Goal: Task Accomplishment & Management: Manage account settings

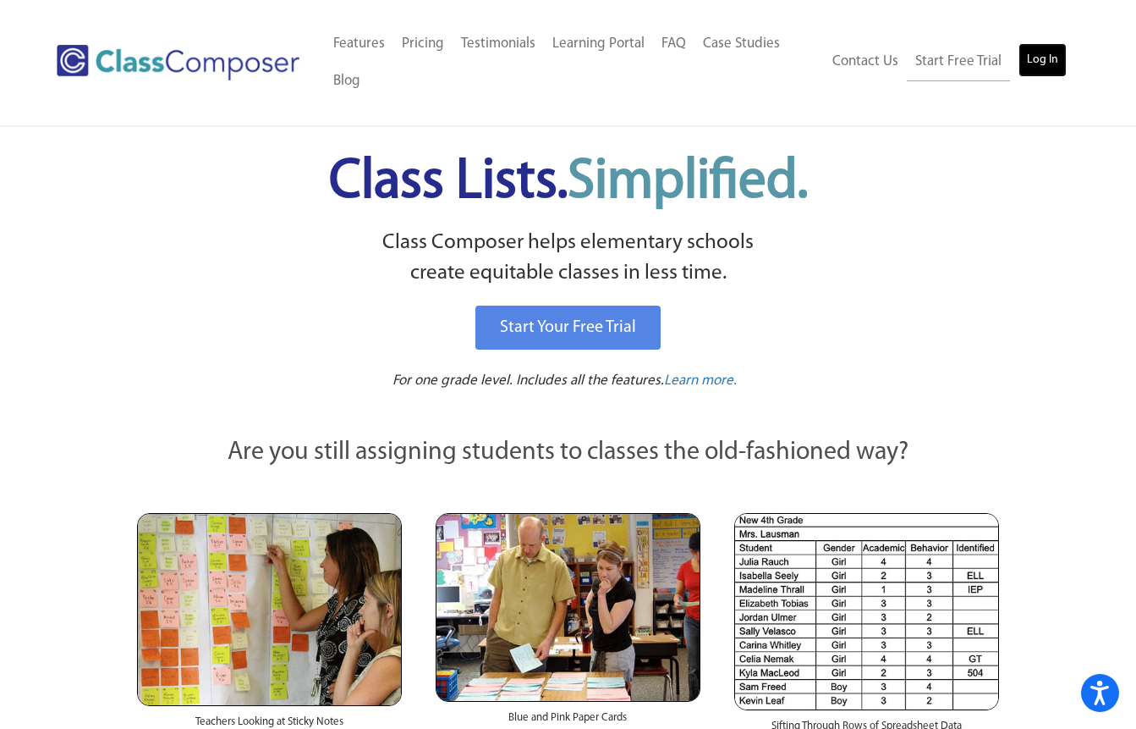
click at [1032, 57] on link "Log In" at bounding box center [1043, 60] width 48 height 34
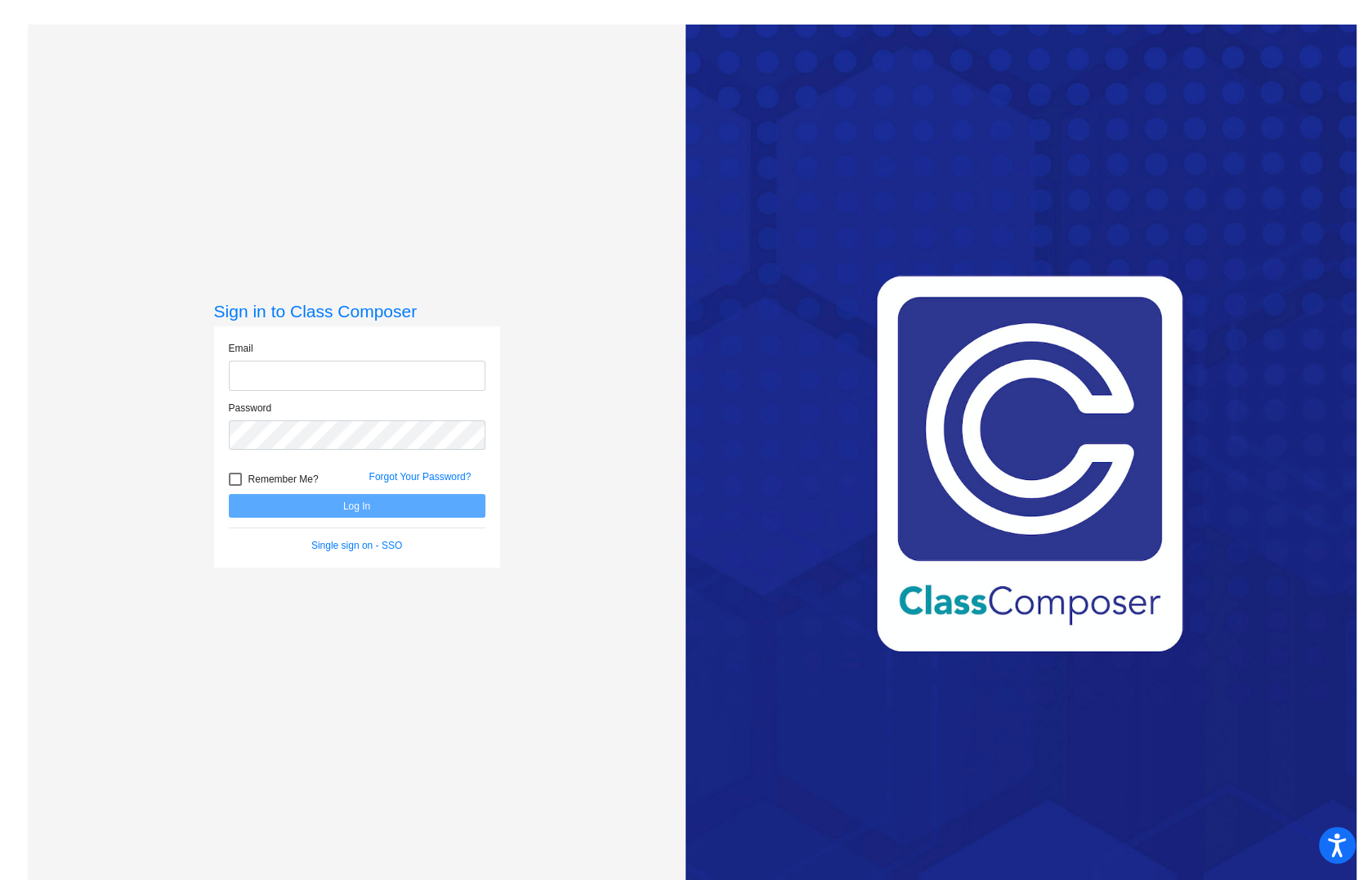
type input "wendie.hauschild@svusd.org"
click at [343, 507] on button "Log In" at bounding box center [357, 505] width 257 height 24
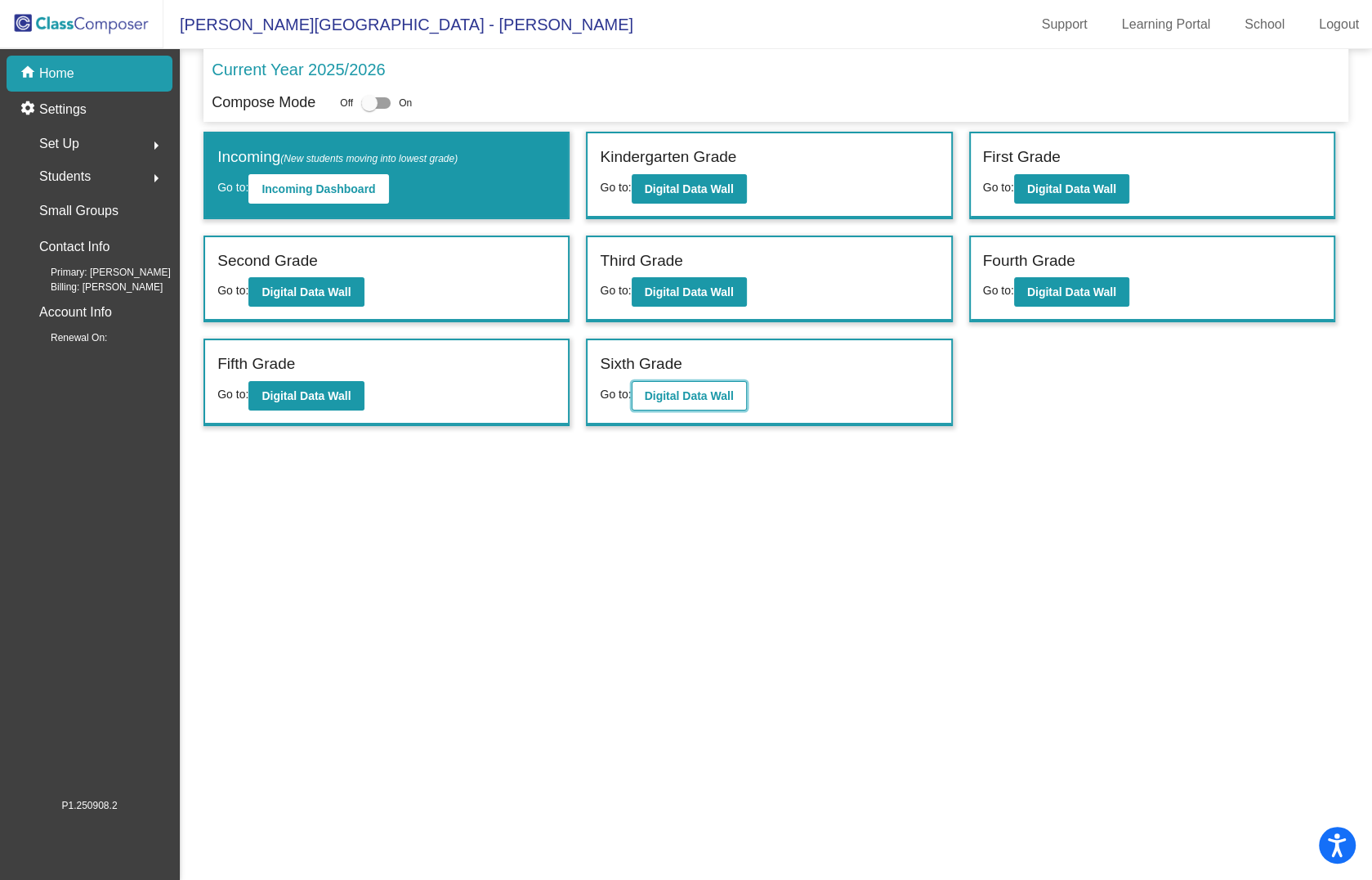
click at [693, 393] on b "Digital Data Wall" at bounding box center [689, 396] width 89 height 14
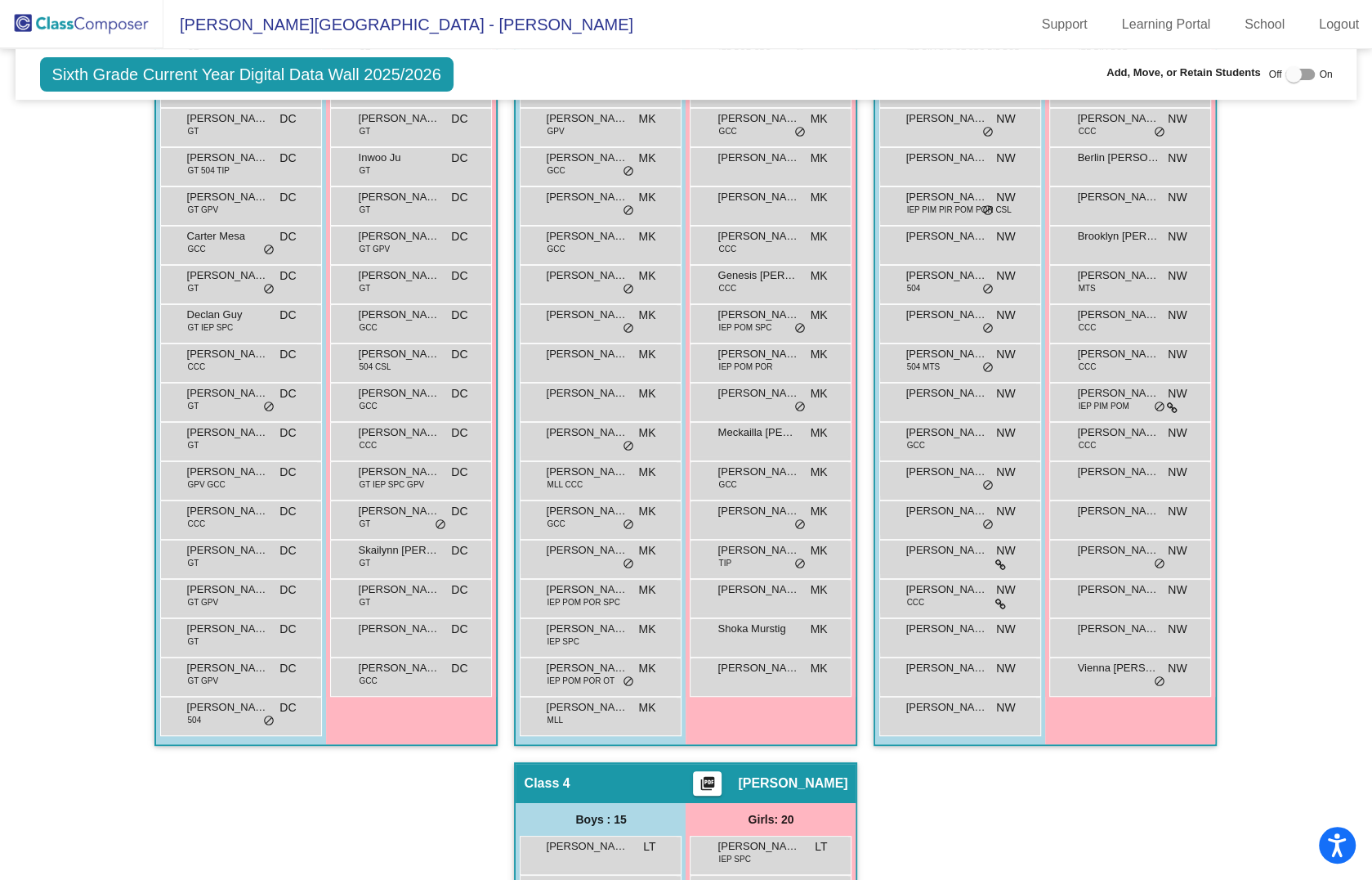
scroll to position [511, 0]
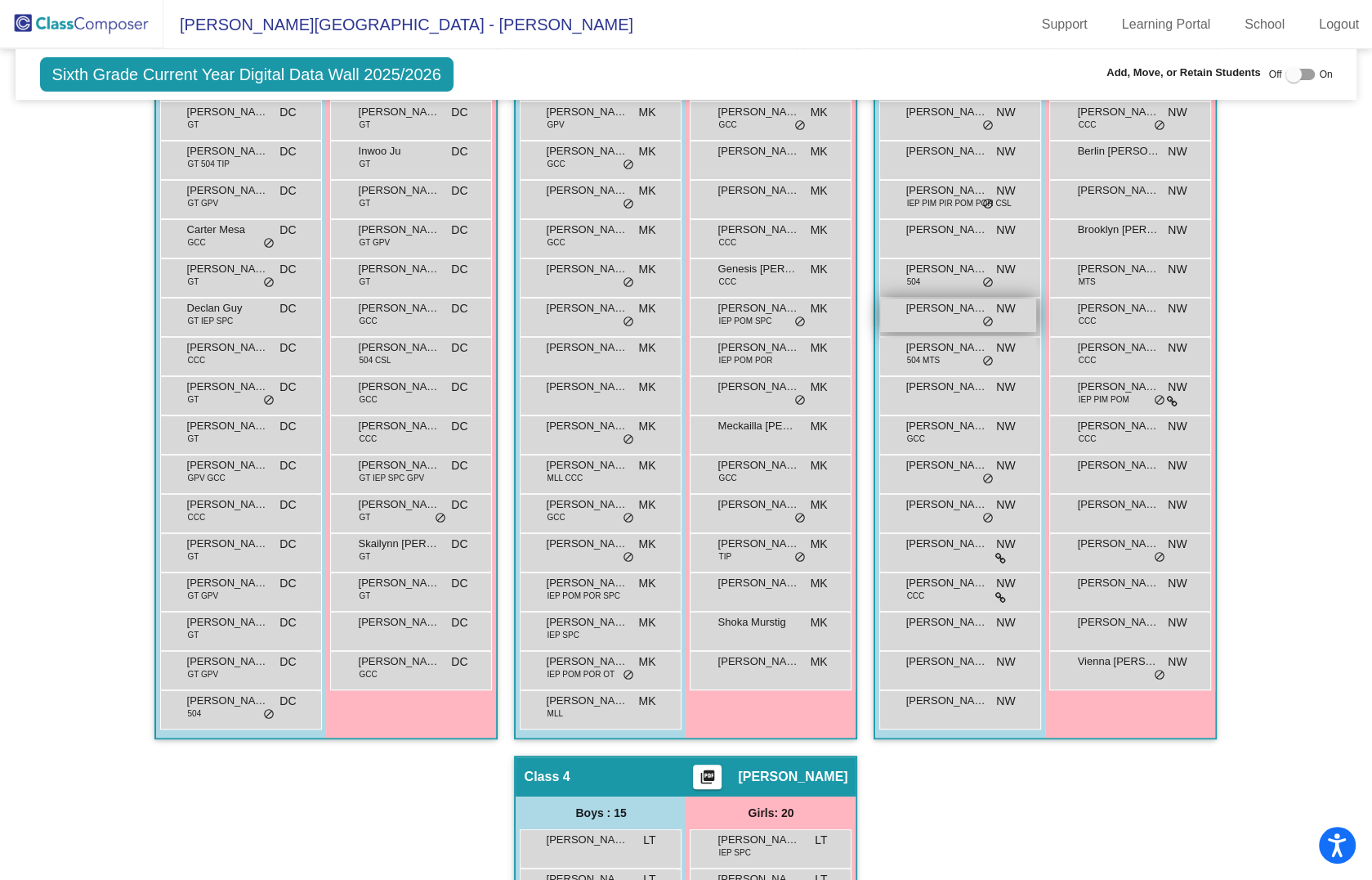
click at [949, 316] on div "Derek Ozurovich NW lock do_not_disturb_alt" at bounding box center [958, 315] width 156 height 34
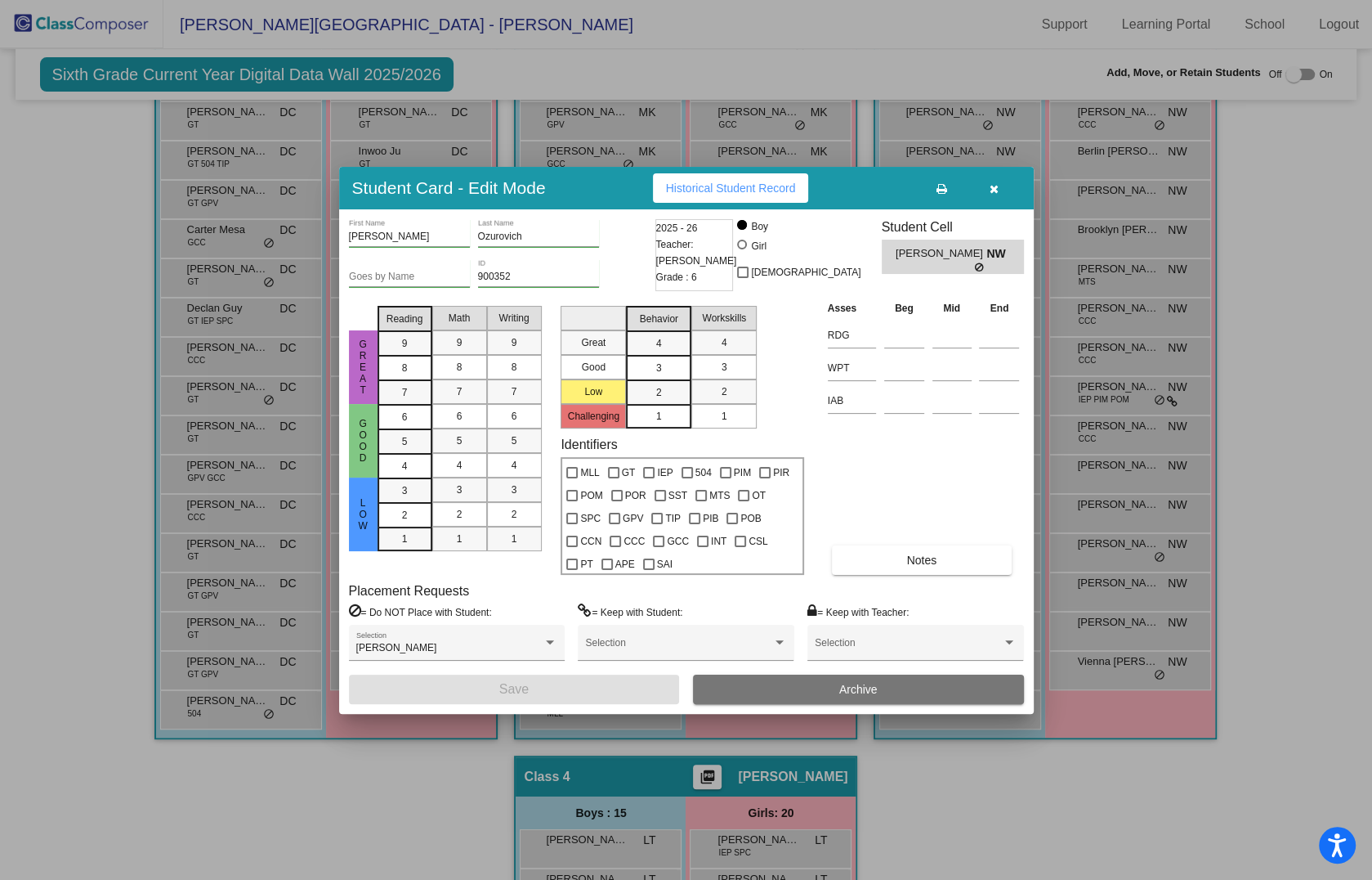
click at [848, 691] on span "Archive" at bounding box center [858, 690] width 39 height 14
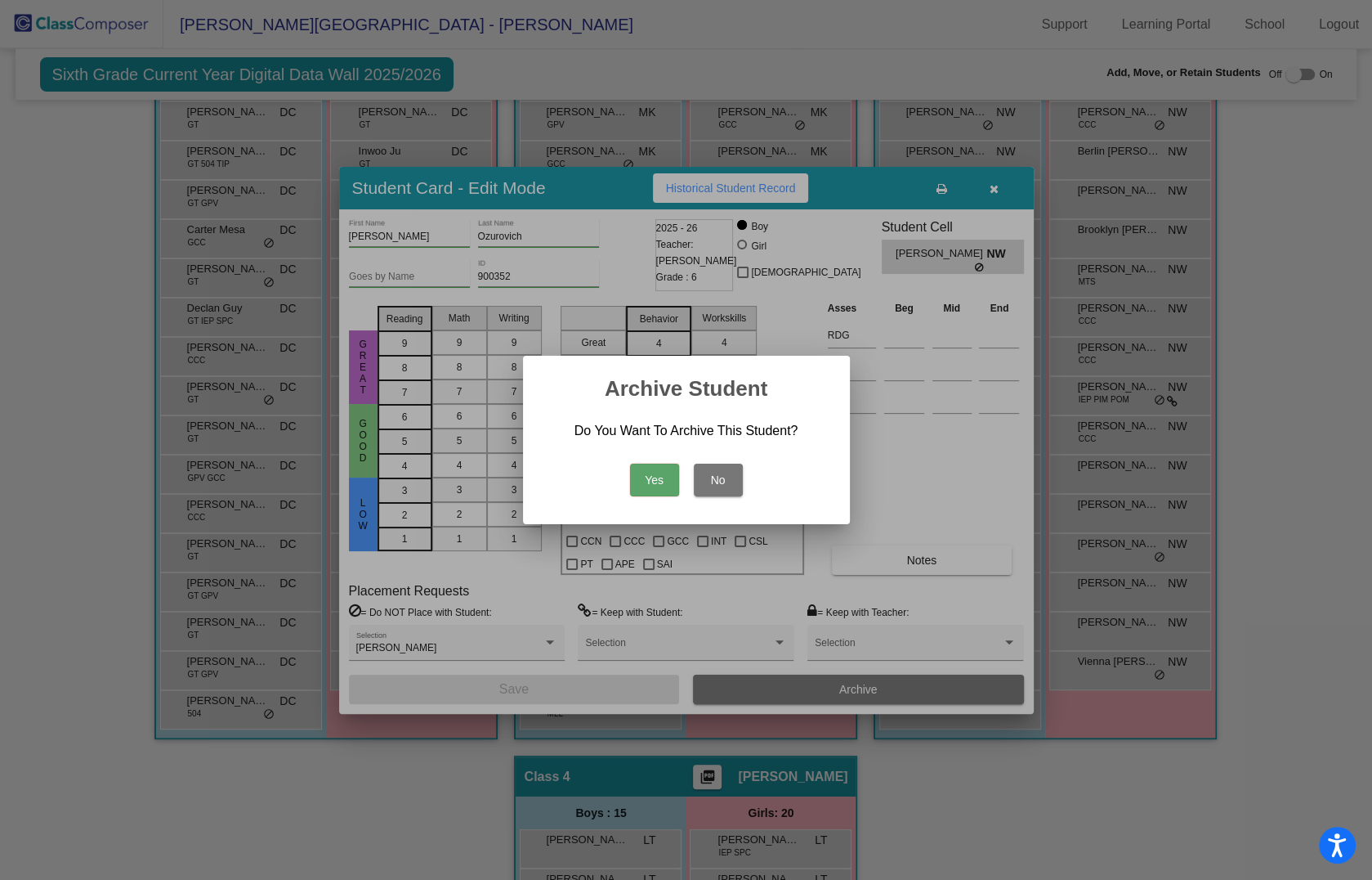
click at [652, 476] on button "Yes" at bounding box center [654, 480] width 49 height 33
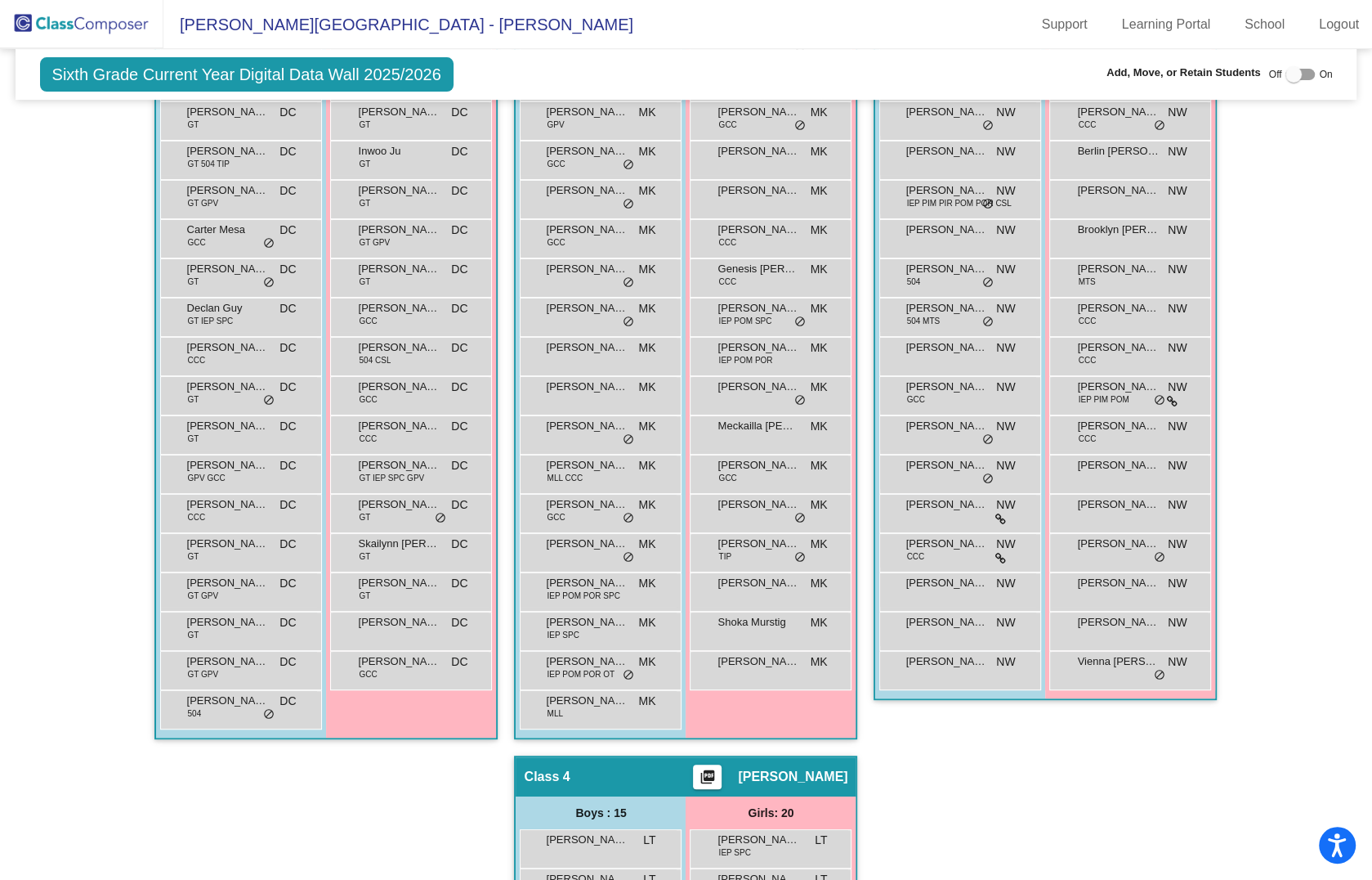
click at [77, 18] on img at bounding box center [81, 24] width 163 height 48
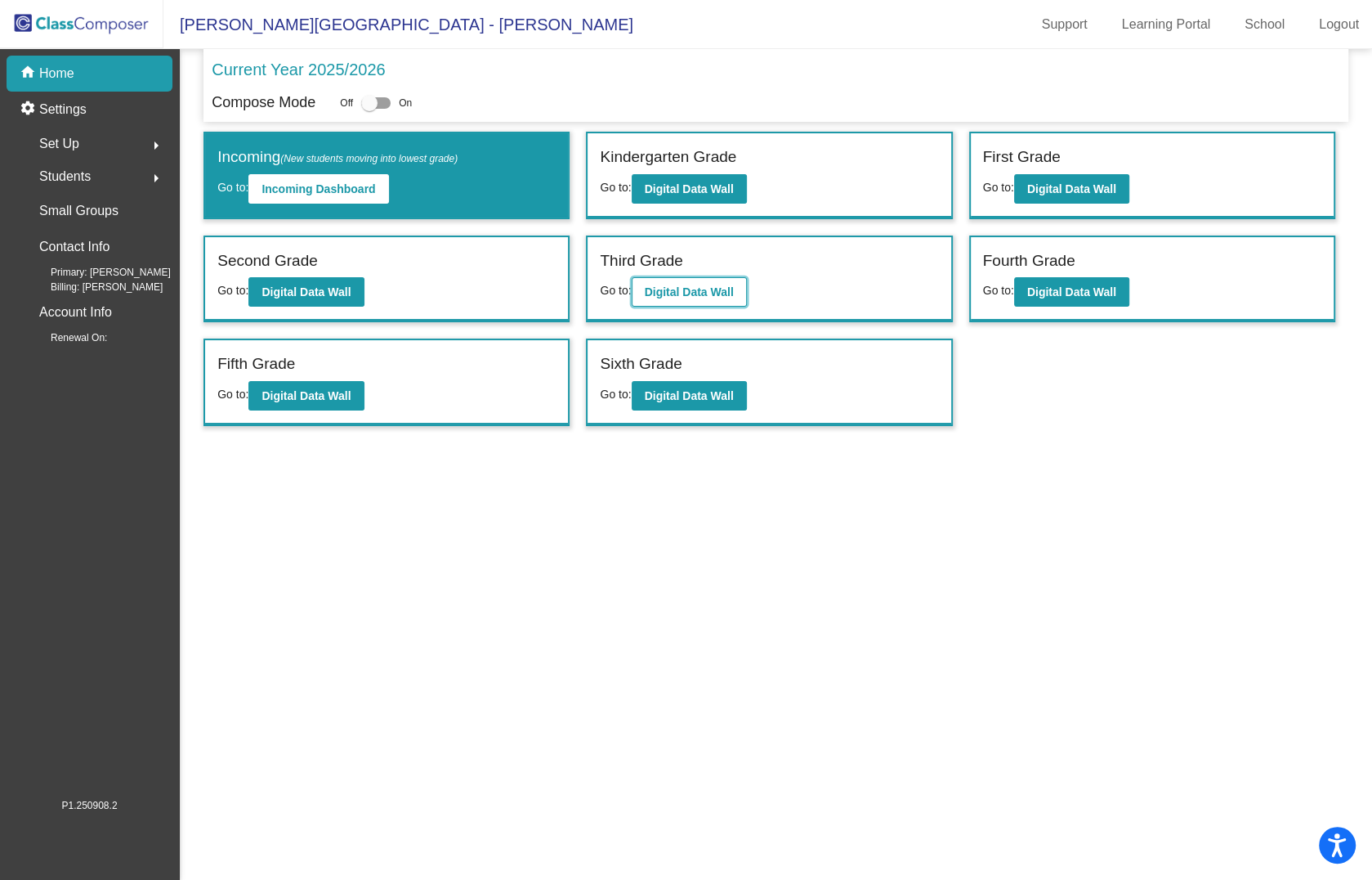
click at [716, 288] on b "Digital Data Wall" at bounding box center [689, 292] width 89 height 14
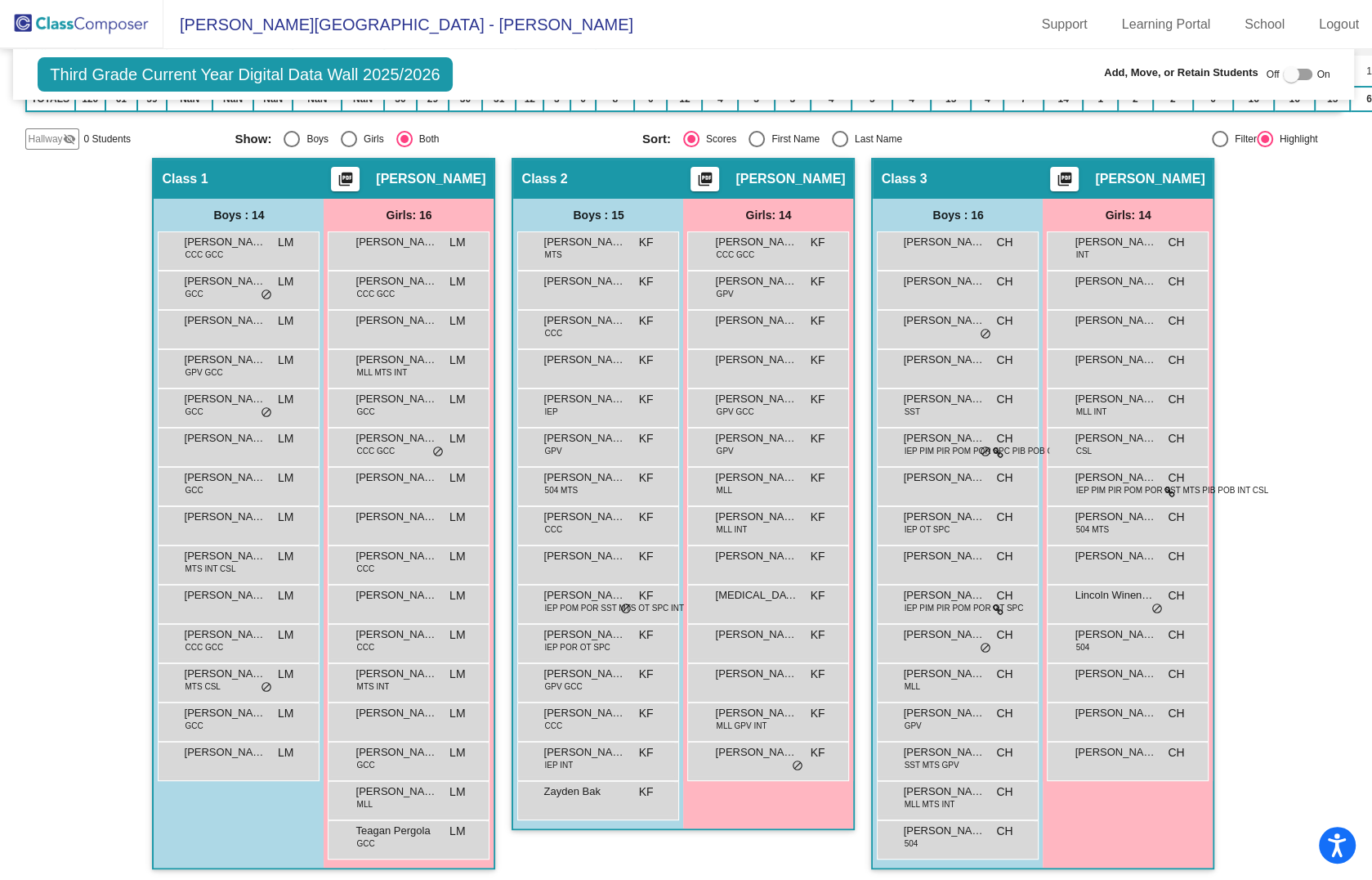
scroll to position [303, 0]
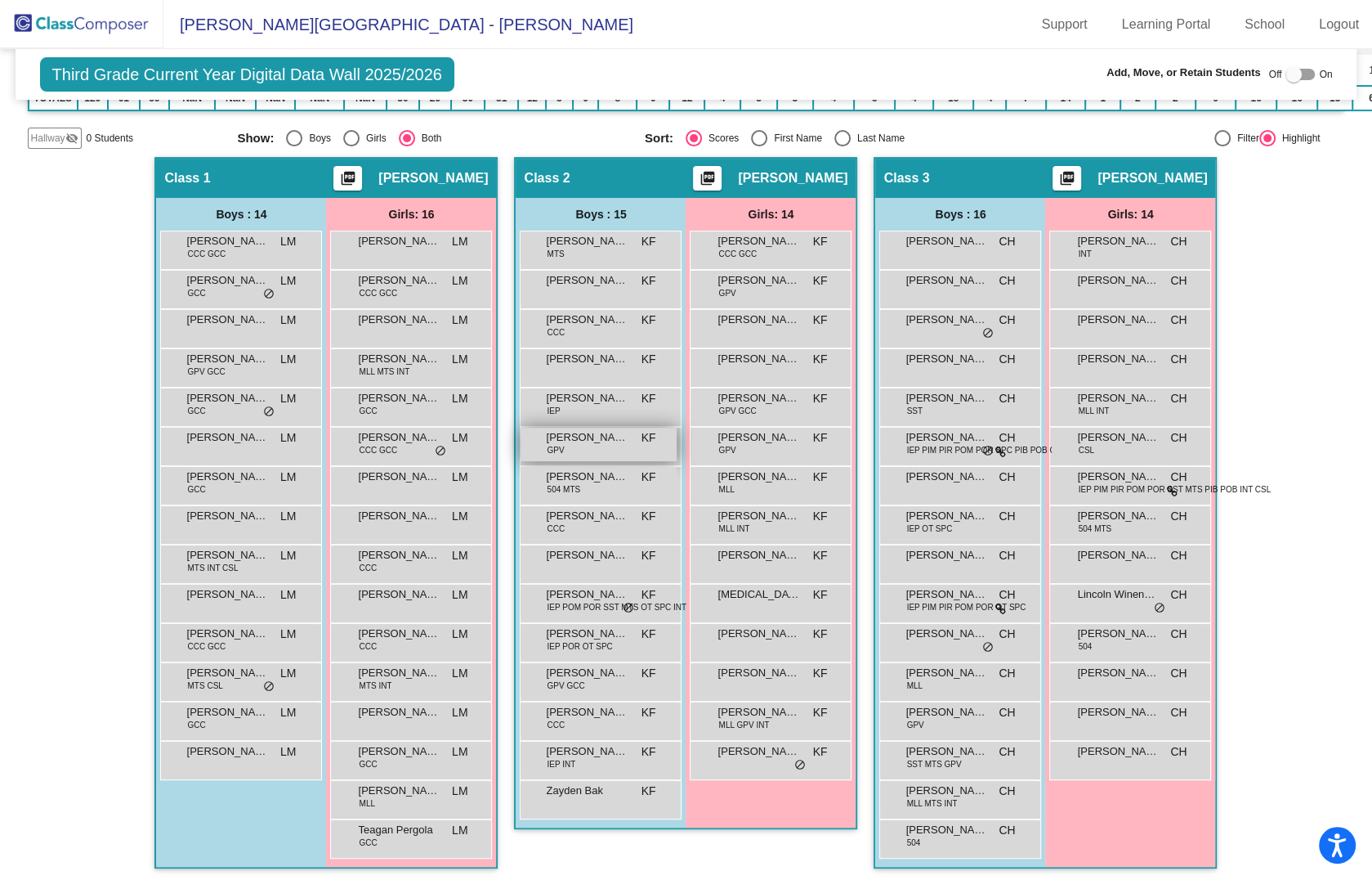
click at [577, 444] on div "Everett Ozurovich GPV KF lock do_not_disturb_alt" at bounding box center [599, 444] width 156 height 34
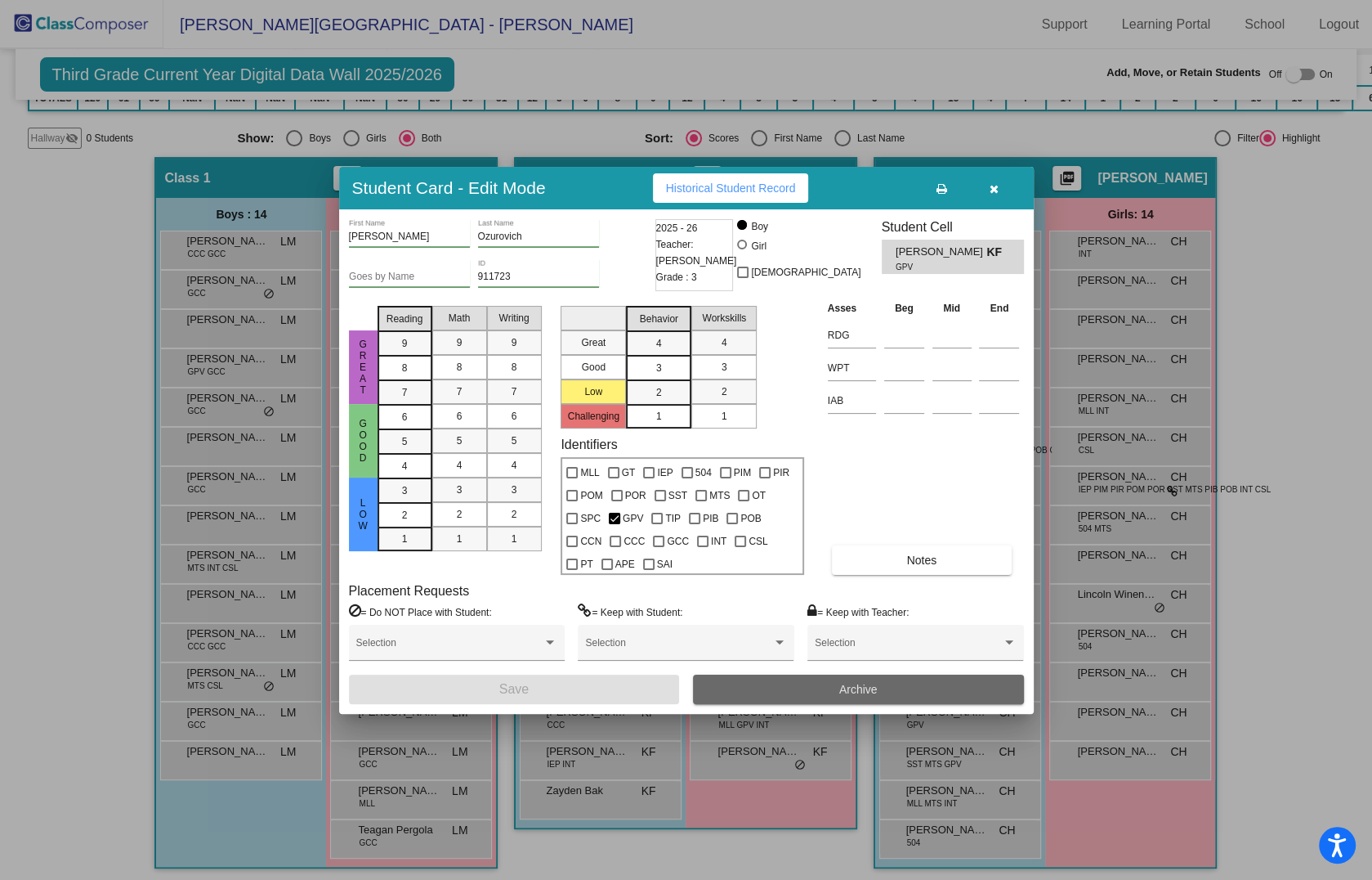
click at [850, 692] on span "Archive" at bounding box center [858, 690] width 39 height 14
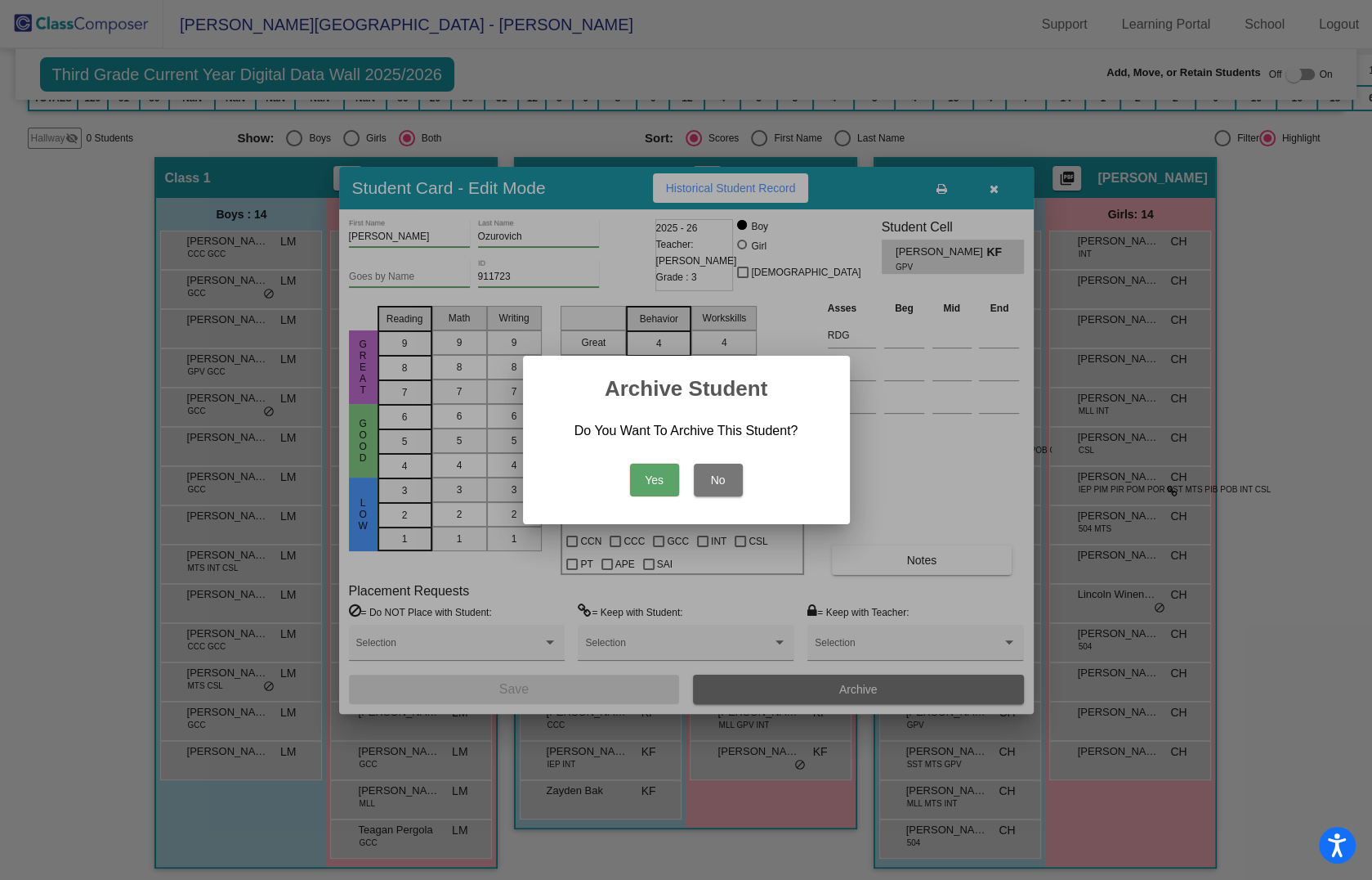
click at [646, 487] on button "Yes" at bounding box center [654, 480] width 49 height 33
